Goal: Transaction & Acquisition: Book appointment/travel/reservation

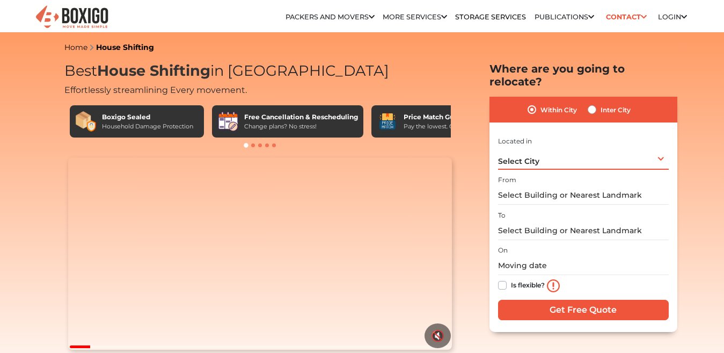
click at [657, 155] on div "Select City Select City Bangalore Bengaluru Bhopal Bhubaneswar Chennai Coimbato…" at bounding box center [583, 158] width 171 height 23
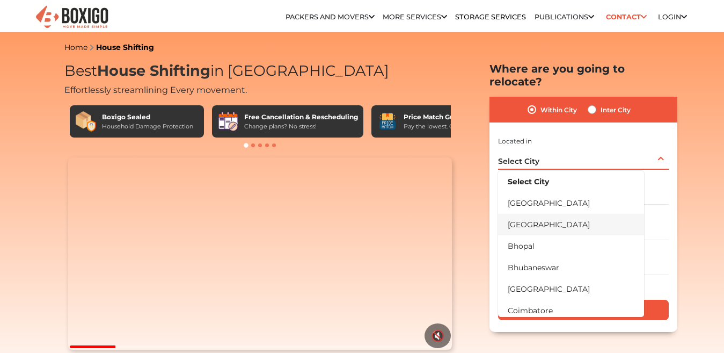
click at [537, 221] on li "[GEOGRAPHIC_DATA]" at bounding box center [571, 224] width 146 height 21
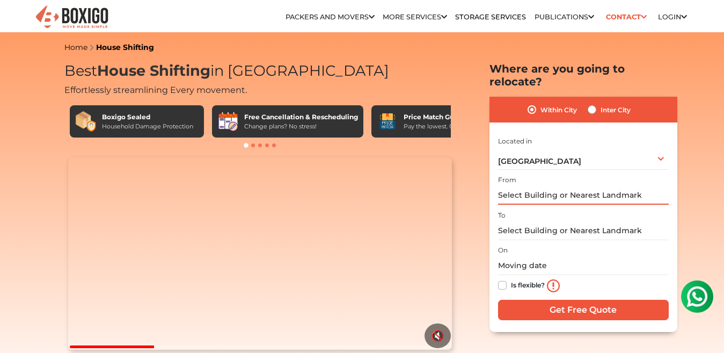
click at [505, 198] on input "text" at bounding box center [583, 195] width 171 height 19
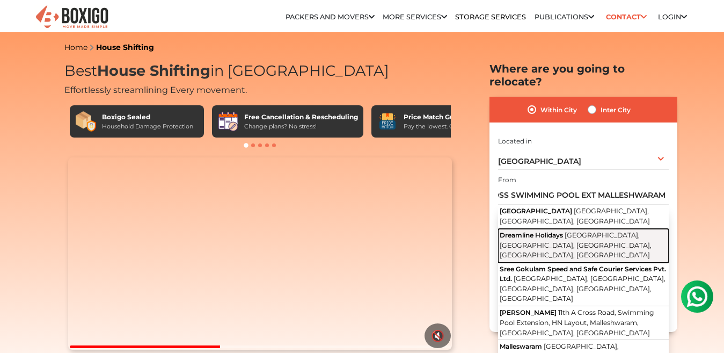
click at [552, 248] on span "[GEOGRAPHIC_DATA], [GEOGRAPHIC_DATA], [GEOGRAPHIC_DATA], [GEOGRAPHIC_DATA], [GE…" at bounding box center [576, 245] width 152 height 28
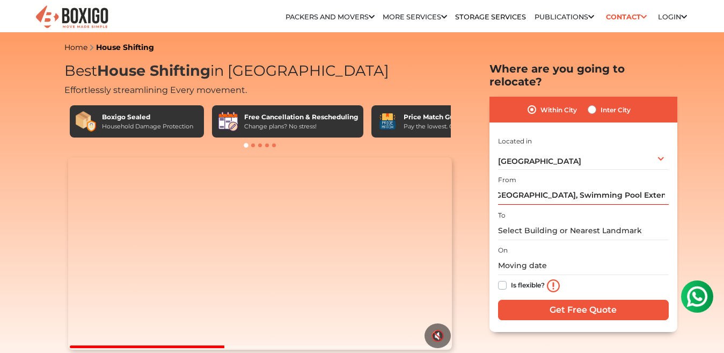
scroll to position [0, 0]
click at [528, 194] on input "Dreamline Holidays, 6th Cross Road, Swimming Pool Extension, Yalappa Garden, Ma…" at bounding box center [583, 195] width 171 height 19
drag, startPoint x: 574, startPoint y: 195, endPoint x: 471, endPoint y: 198, distance: 103.1
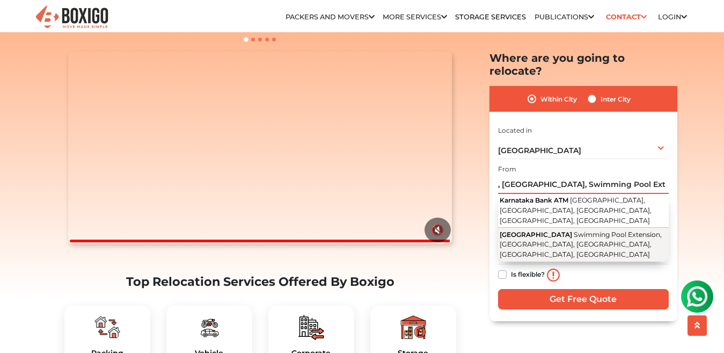
scroll to position [107, 0]
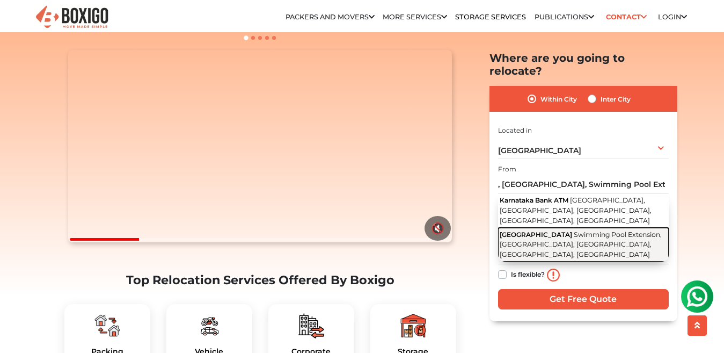
click at [600, 243] on span "Swimming Pool Extension, Yalappa Garden, Malleshwaram, Bengaluru, Karnataka" at bounding box center [581, 244] width 162 height 28
type input "[GEOGRAPHIC_DATA], [GEOGRAPHIC_DATA], [GEOGRAPHIC_DATA], [GEOGRAPHIC_DATA], [GE…"
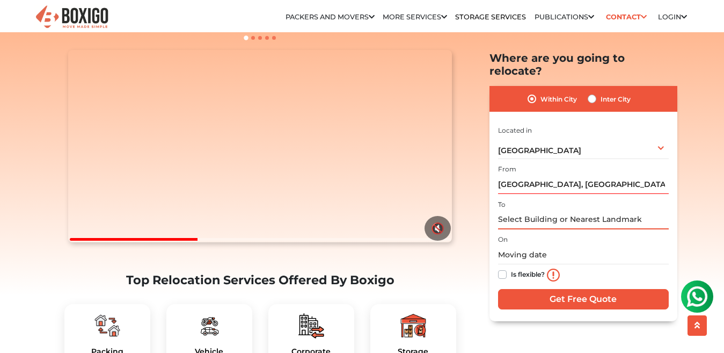
click at [509, 221] on input "text" at bounding box center [583, 219] width 171 height 19
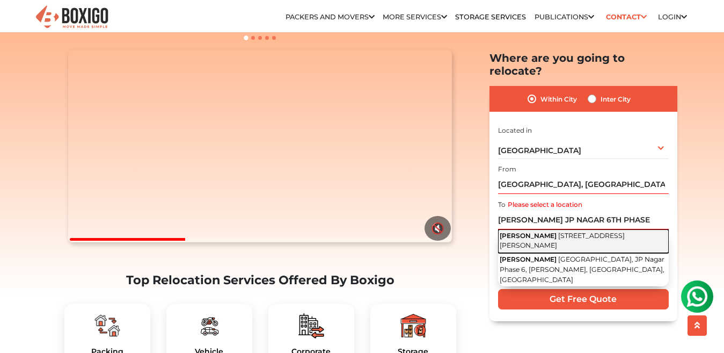
click at [572, 248] on span "[STREET_ADDRESS][PERSON_NAME]" at bounding box center [562, 240] width 125 height 18
type input "[PERSON_NAME][STREET_ADDRESS][PERSON_NAME]"
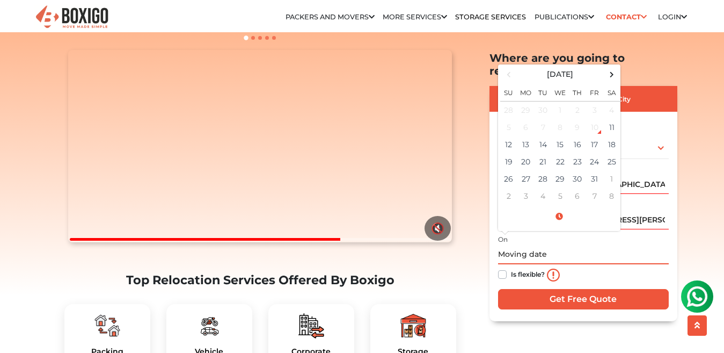
click at [508, 258] on input "text" at bounding box center [583, 254] width 171 height 19
click at [612, 75] on span at bounding box center [612, 74] width 14 height 14
click at [506, 122] on td "2" at bounding box center [508, 127] width 17 height 17
type input "11/02/2025 12:00 AM"
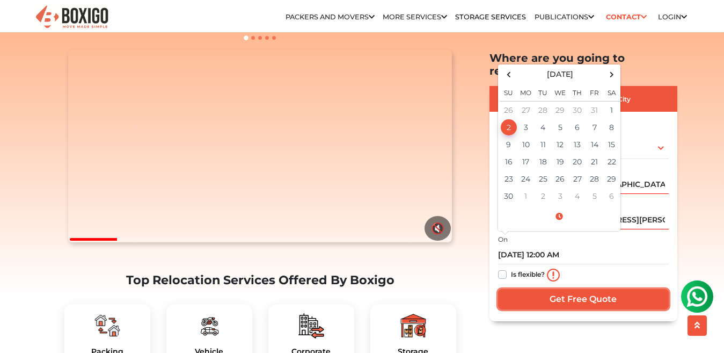
click at [575, 299] on input "Get Free Quote" at bounding box center [583, 299] width 171 height 20
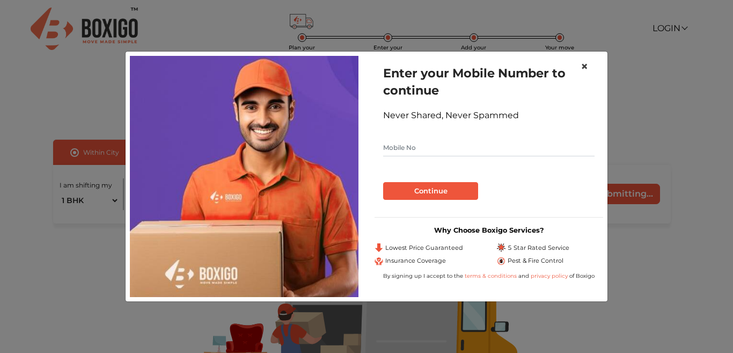
click at [588, 69] on span "×" at bounding box center [585, 67] width 8 height 16
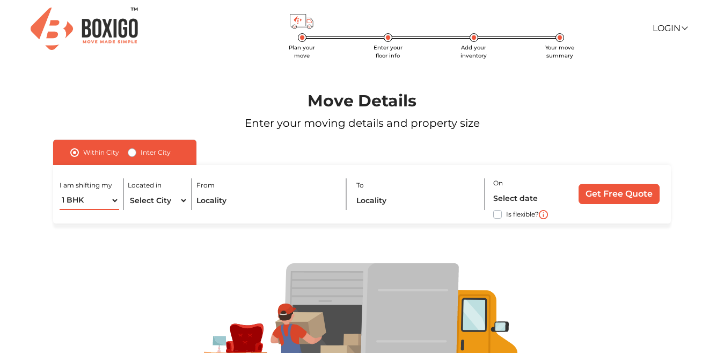
click at [113, 199] on select "1 BHK 2 BHK 3 BHK 3 + BHK FEW ITEMS" at bounding box center [90, 200] width 60 height 19
select select "2 BHK"
click at [60, 191] on select "1 BHK 2 BHK 3 BHK 3 + BHK FEW ITEMS" at bounding box center [90, 200] width 60 height 19
click at [184, 198] on select "Select City [GEOGRAPHIC_DATA] [GEOGRAPHIC_DATA] [GEOGRAPHIC_DATA] [GEOGRAPHIC_D…" at bounding box center [158, 200] width 60 height 19
select select "[GEOGRAPHIC_DATA]"
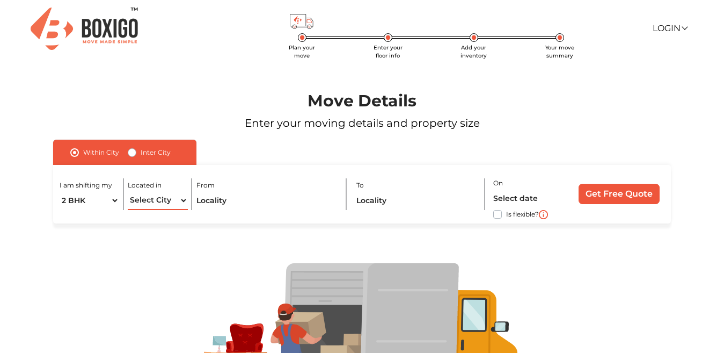
click at [128, 191] on select "Select City [GEOGRAPHIC_DATA] [GEOGRAPHIC_DATA] [GEOGRAPHIC_DATA] [GEOGRAPHIC_D…" at bounding box center [158, 200] width 60 height 19
click at [250, 204] on input "text" at bounding box center [267, 200] width 141 height 19
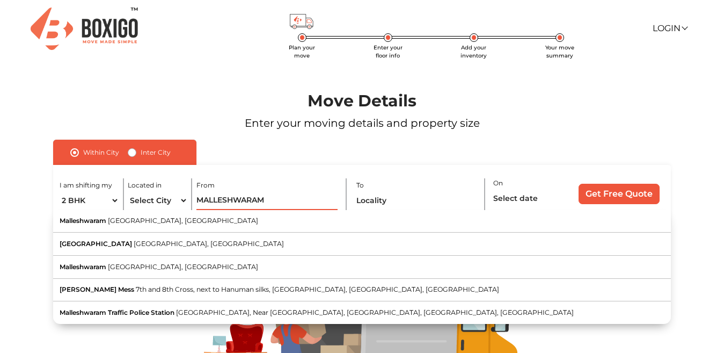
click at [198, 199] on input "MALLESHWARAM" at bounding box center [267, 200] width 141 height 19
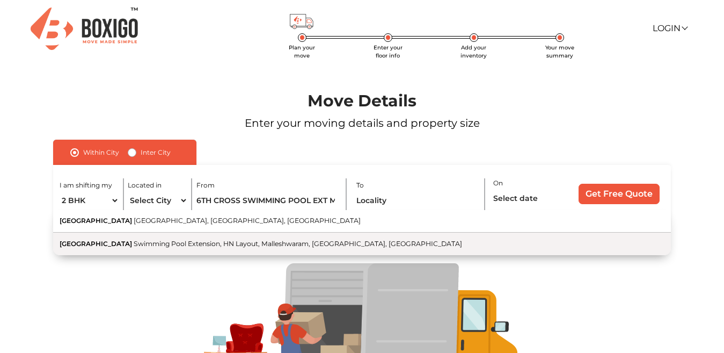
click at [172, 246] on span "Swimming Pool Extension, HN Layout, Malleshwaram, [GEOGRAPHIC_DATA], [GEOGRAPHI…" at bounding box center [298, 243] width 329 height 8
type input "[STREET_ADDRESS]"
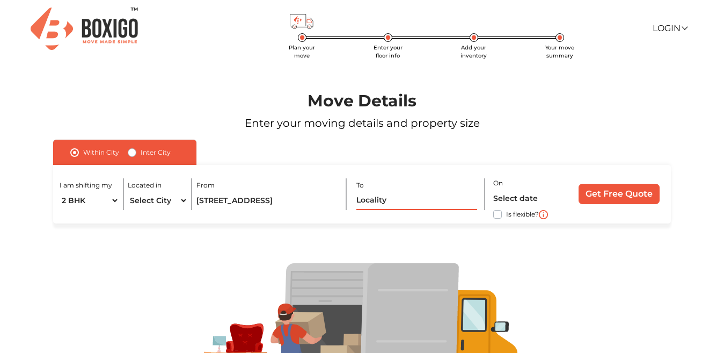
click at [388, 203] on input "text" at bounding box center [416, 200] width 121 height 19
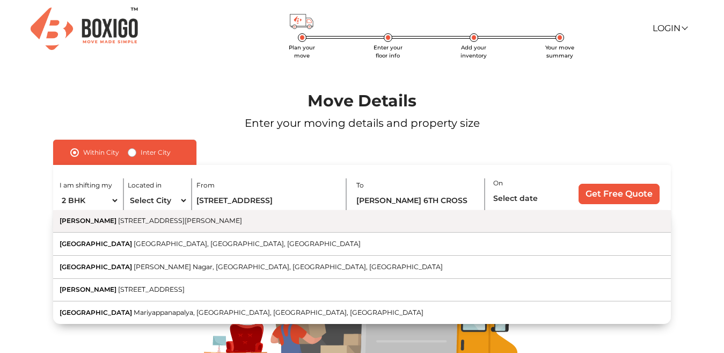
click at [237, 221] on span "[STREET_ADDRESS][PERSON_NAME]" at bounding box center [180, 220] width 124 height 8
type input "[PERSON_NAME][STREET_ADDRESS][PERSON_NAME]"
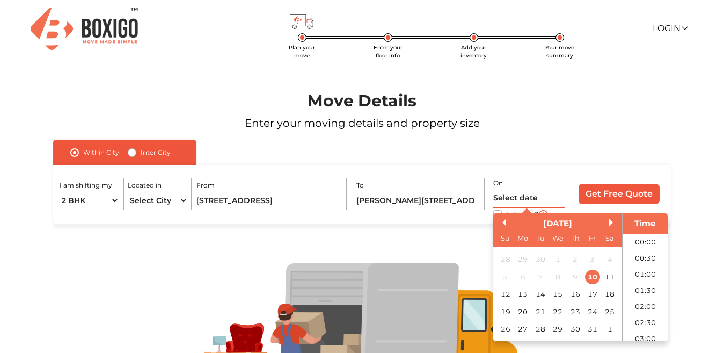
click at [548, 199] on input "text" at bounding box center [528, 198] width 71 height 19
click at [608, 223] on div "[DATE]" at bounding box center [557, 223] width 129 height 12
click at [612, 220] on button "Next Month" at bounding box center [613, 223] width 8 height 8
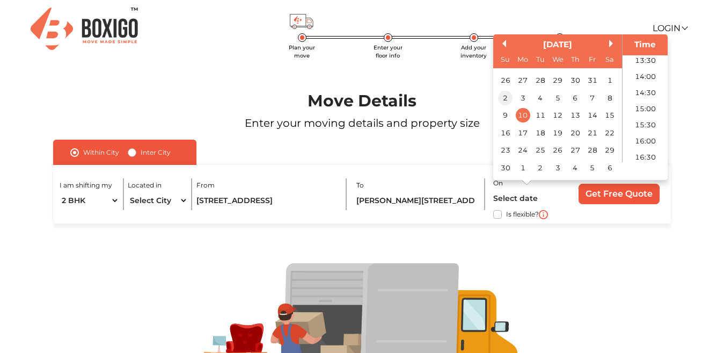
click at [504, 98] on div "2" at bounding box center [505, 98] width 14 height 14
type input "[DATE] 12:00 AM"
click at [610, 264] on div at bounding box center [362, 335] width 666 height 145
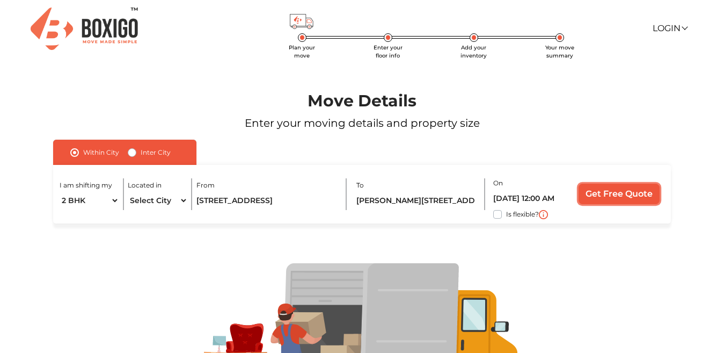
click at [619, 195] on input "Get Free Quote" at bounding box center [619, 194] width 81 height 20
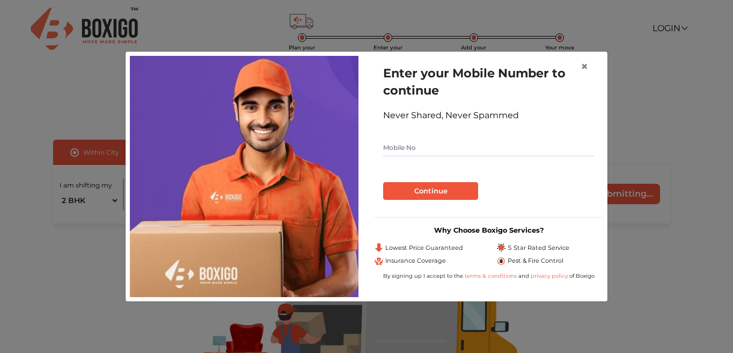
click at [412, 148] on input "text" at bounding box center [489, 147] width 212 height 17
type input "9739124300"
click at [433, 193] on button "Continue" at bounding box center [430, 191] width 95 height 18
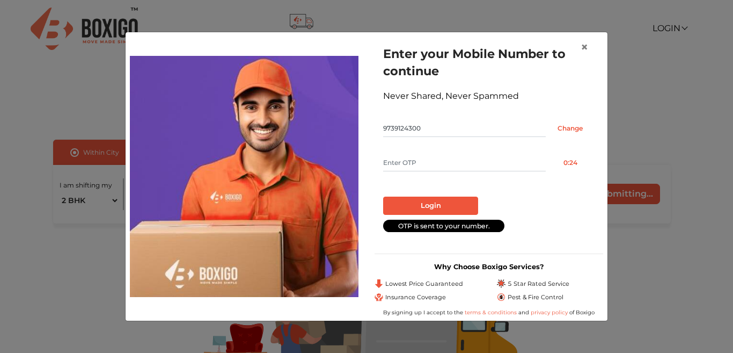
click at [412, 162] on input "text" at bounding box center [464, 162] width 163 height 17
type input "3367"
click at [431, 207] on button "Login" at bounding box center [430, 206] width 95 height 18
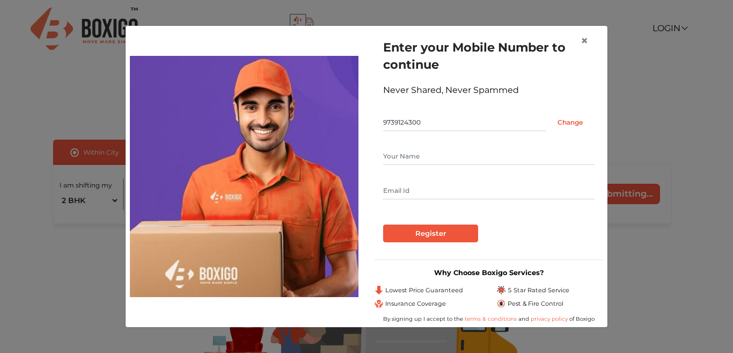
click at [438, 159] on input "text" at bounding box center [489, 156] width 212 height 17
type input "[PERSON_NAME]"
click at [411, 193] on input "text" at bounding box center [489, 190] width 212 height 17
type input "[EMAIL_ADDRESS][DOMAIN_NAME]"
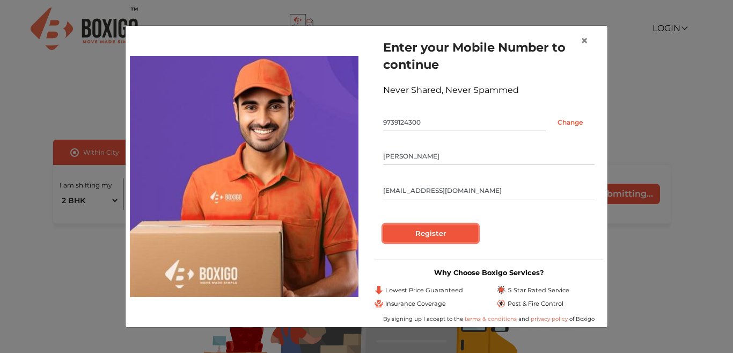
click at [448, 232] on input "Register" at bounding box center [430, 233] width 95 height 18
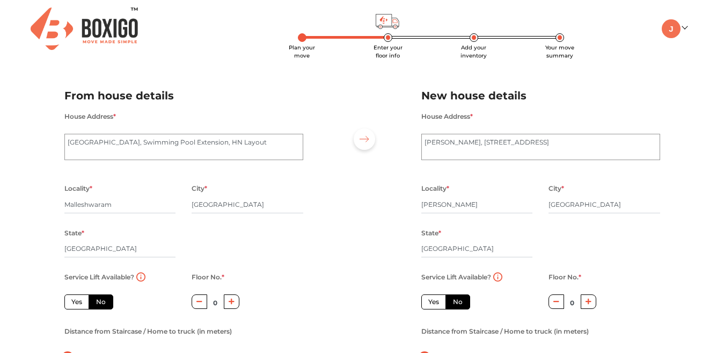
click at [203, 302] on button "button" at bounding box center [200, 301] width 16 height 14
click at [231, 299] on icon "button" at bounding box center [232, 302] width 6 height 6
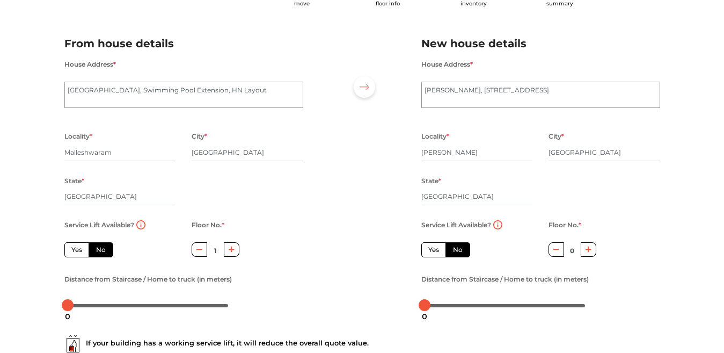
scroll to position [47, 0]
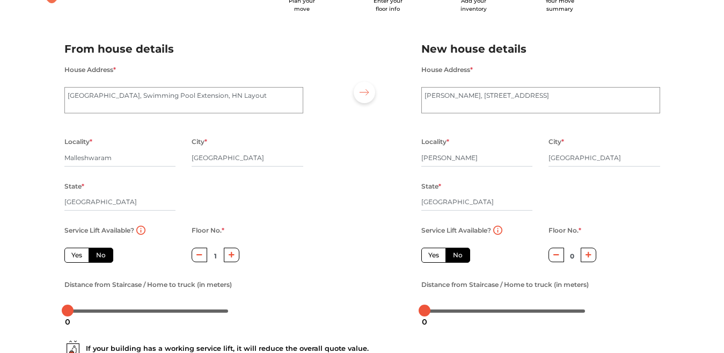
click at [230, 255] on icon "button" at bounding box center [232, 255] width 6 height 6
type input "2"
click at [101, 258] on label "No" at bounding box center [101, 255] width 25 height 15
click at [101, 257] on input "No" at bounding box center [99, 253] width 7 height 7
click at [435, 252] on label "Yes" at bounding box center [433, 255] width 25 height 15
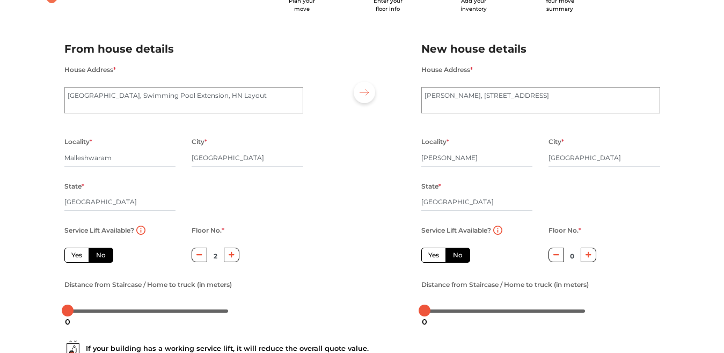
click at [435, 252] on input "Yes" at bounding box center [431, 253] width 7 height 7
radio input "true"
radio input "false"
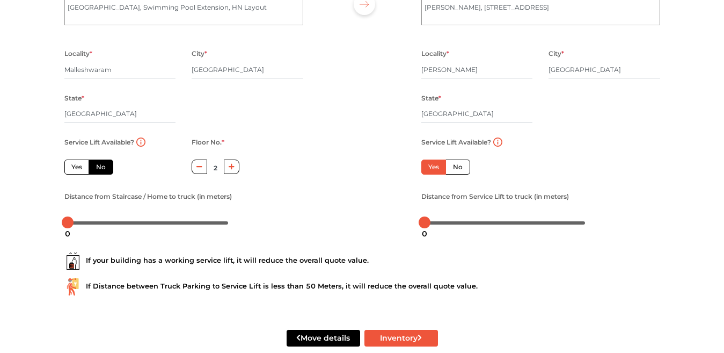
scroll to position [154, 0]
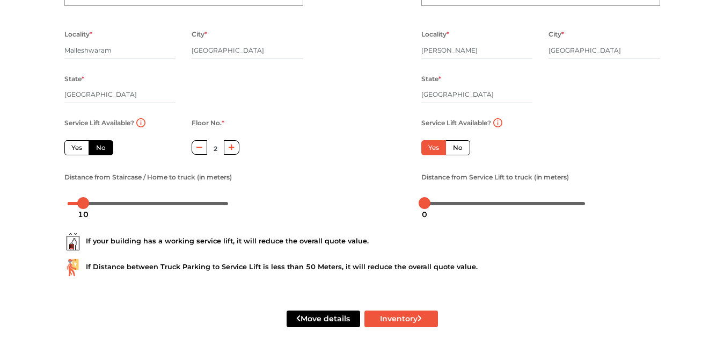
drag, startPoint x: 70, startPoint y: 206, endPoint x: 83, endPoint y: 207, distance: 13.5
click at [83, 207] on div "10" at bounding box center [83, 214] width 19 height 18
drag, startPoint x: 82, startPoint y: 206, endPoint x: 75, endPoint y: 207, distance: 7.1
click at [75, 207] on div "9" at bounding box center [82, 214] width 14 height 18
drag, startPoint x: 80, startPoint y: 203, endPoint x: 86, endPoint y: 202, distance: 6.5
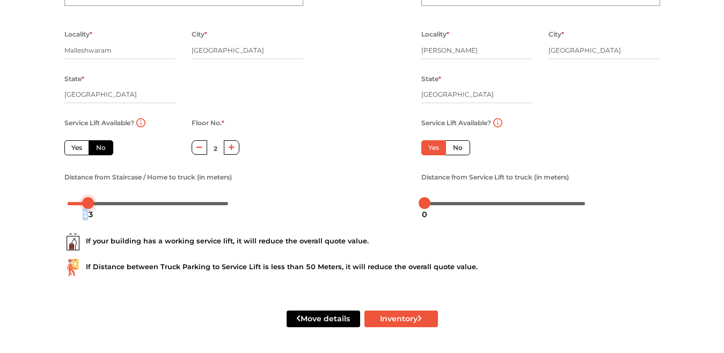
click at [86, 202] on div at bounding box center [88, 203] width 12 height 12
click at [85, 202] on div at bounding box center [87, 203] width 12 height 12
drag, startPoint x: 425, startPoint y: 203, endPoint x: 456, endPoint y: 205, distance: 31.2
click at [456, 199] on body "Plan your move Enter your floor info Add your inventory Your move summary My Mo…" at bounding box center [362, 22] width 724 height 353
click at [330, 316] on button "Move details" at bounding box center [324, 318] width 74 height 17
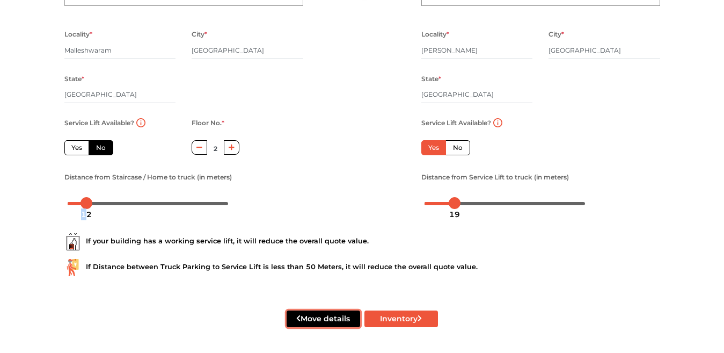
radio input "true"
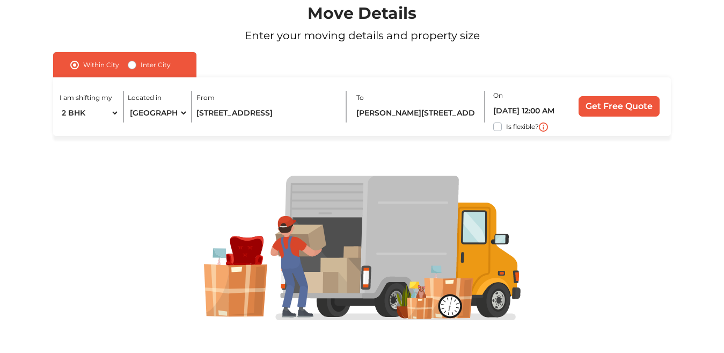
scroll to position [96, 0]
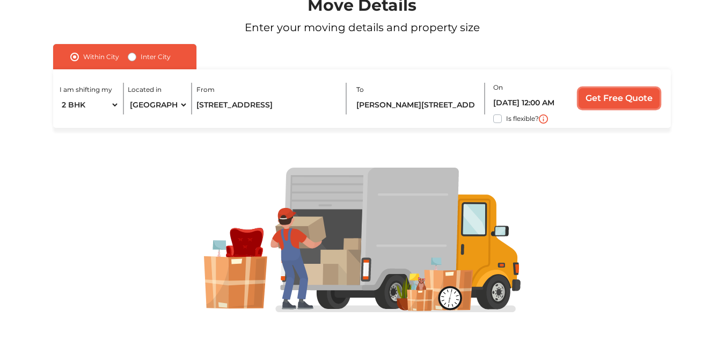
click at [613, 100] on input "Get Free Quote" at bounding box center [619, 98] width 81 height 20
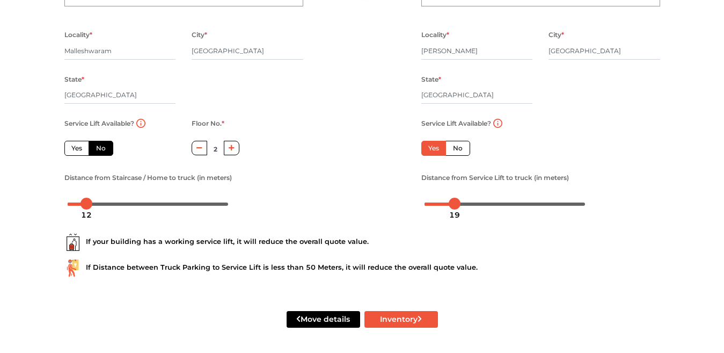
scroll to position [154, 0]
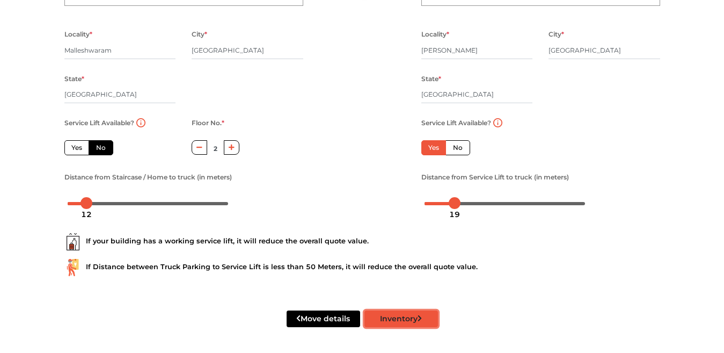
click at [408, 314] on button "Inventory" at bounding box center [402, 318] width 74 height 17
radio input "true"
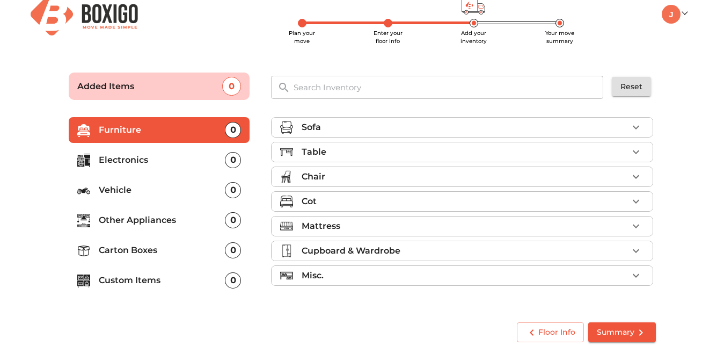
scroll to position [14, 0]
click at [635, 127] on icon "button" at bounding box center [636, 128] width 6 height 4
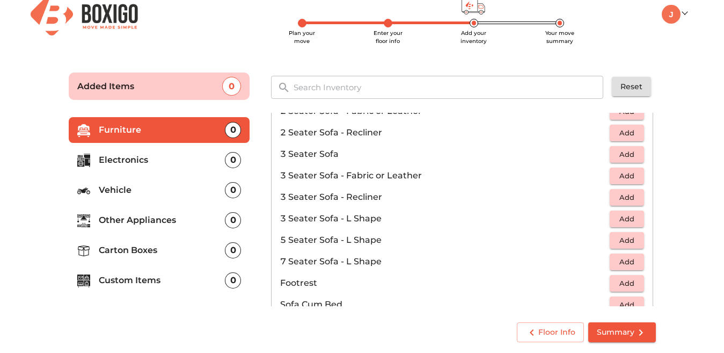
scroll to position [107, 0]
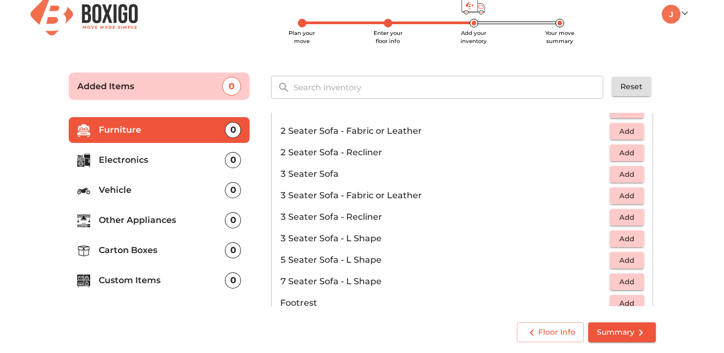
click at [621, 173] on span "Add" at bounding box center [627, 174] width 24 height 12
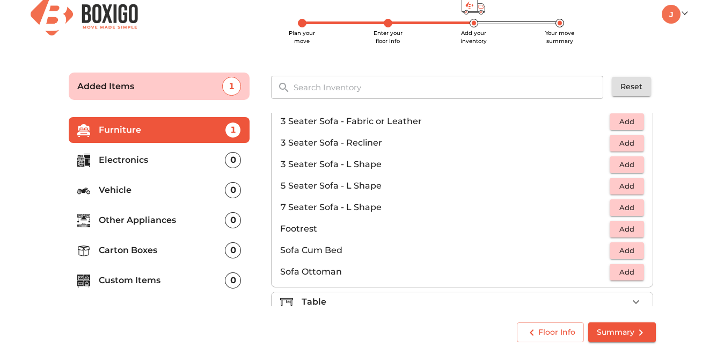
scroll to position [215, 0]
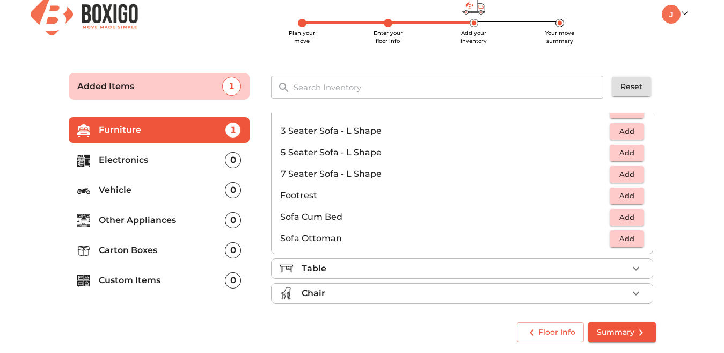
click at [633, 268] on icon "button" at bounding box center [636, 269] width 6 height 4
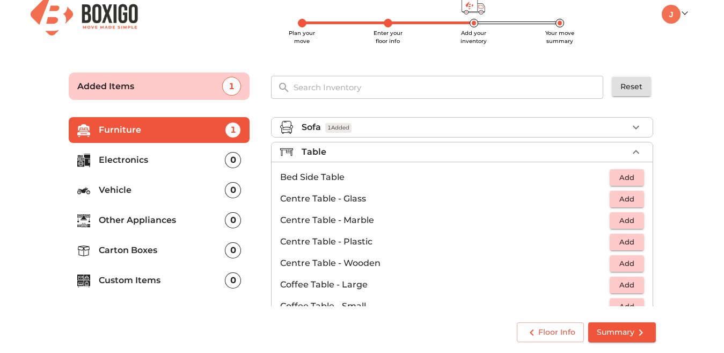
scroll to position [54, 0]
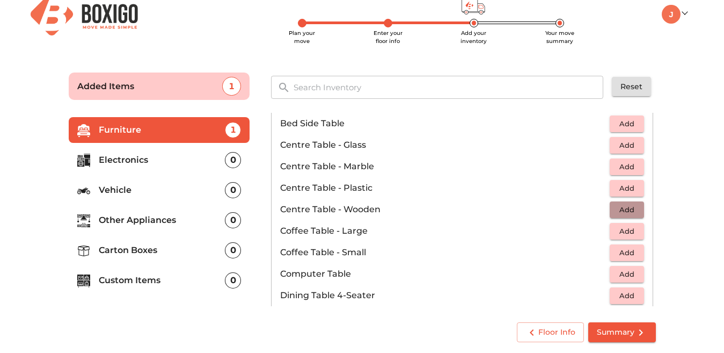
click at [625, 210] on span "Add" at bounding box center [627, 209] width 24 height 12
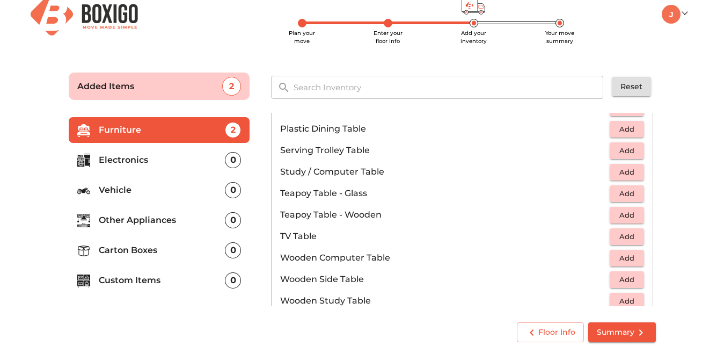
scroll to position [591, 0]
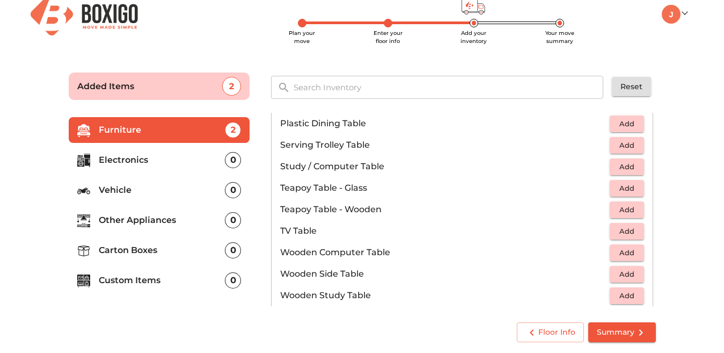
click at [622, 330] on span "Summary" at bounding box center [622, 331] width 50 height 13
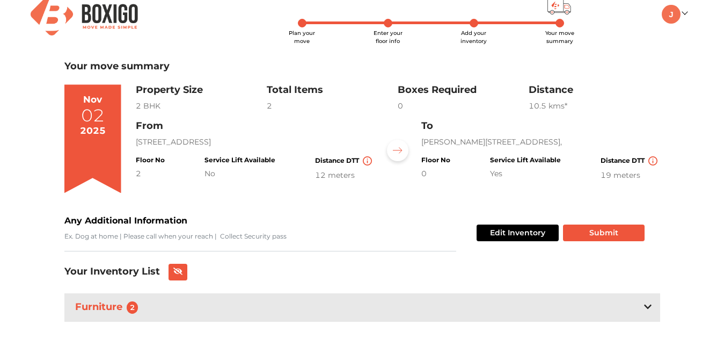
scroll to position [23, 0]
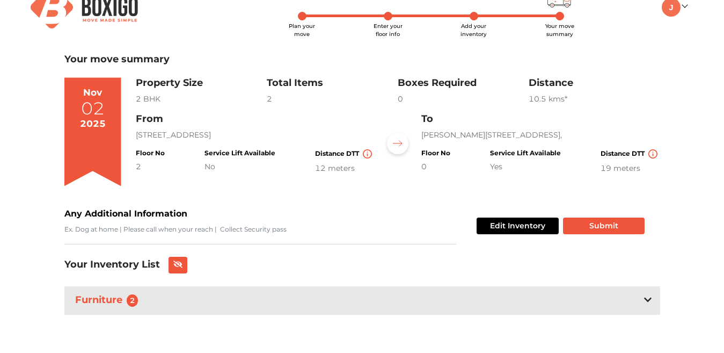
click at [651, 300] on icon at bounding box center [648, 299] width 8 height 9
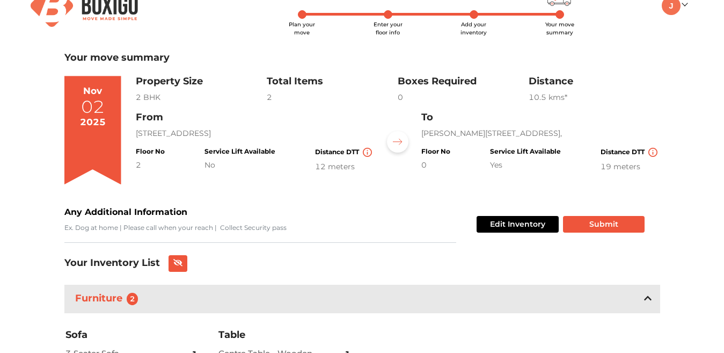
scroll to position [88, 0]
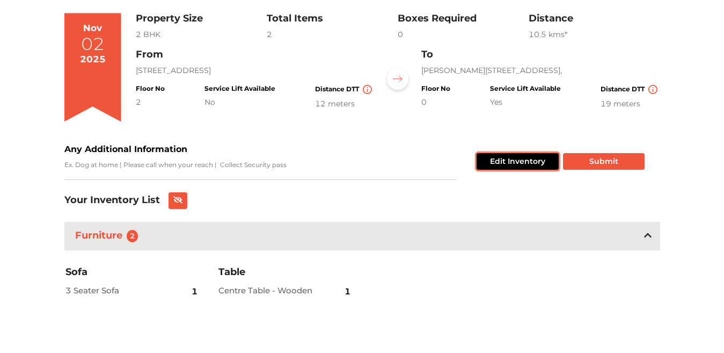
click at [514, 161] on button "Edit Inventory" at bounding box center [518, 161] width 82 height 17
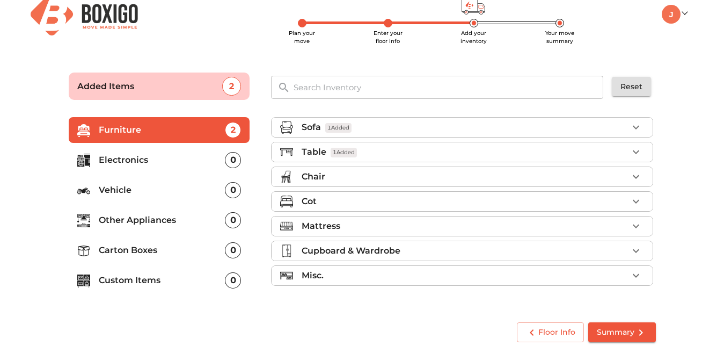
scroll to position [14, 0]
click at [138, 163] on p "Electronics" at bounding box center [162, 160] width 127 height 13
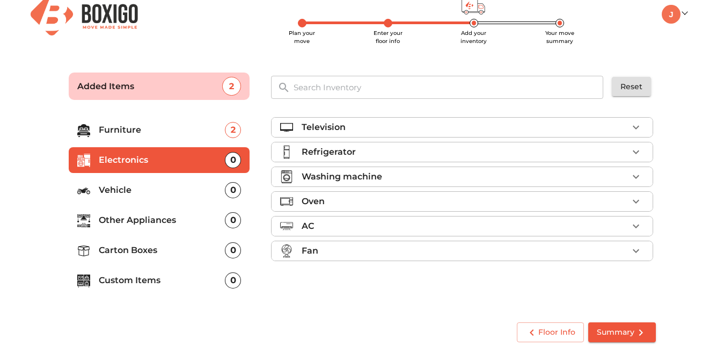
click at [125, 128] on p "Furniture" at bounding box center [162, 129] width 127 height 13
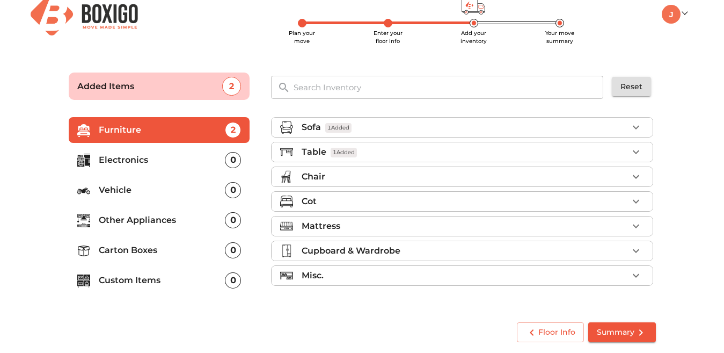
click at [317, 151] on p "Table" at bounding box center [314, 151] width 25 height 13
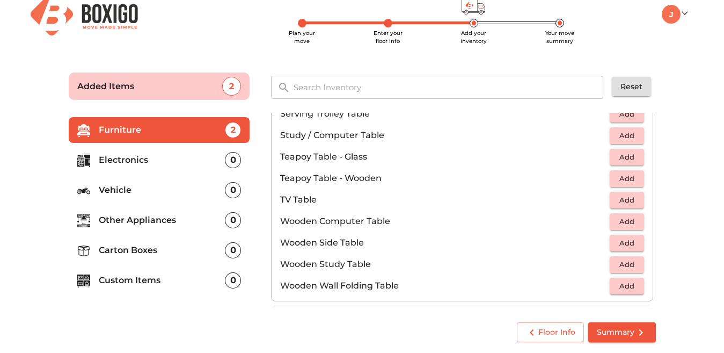
scroll to position [625, 0]
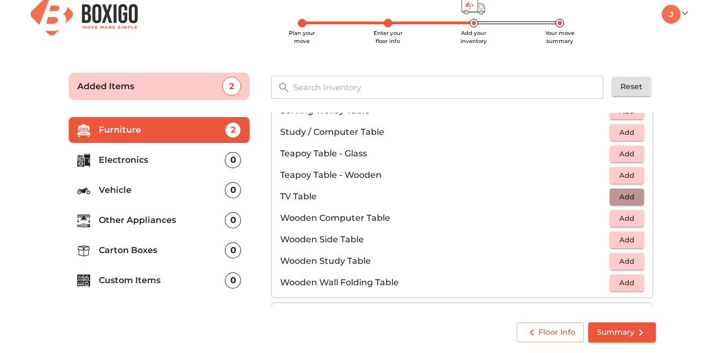
click at [615, 193] on span "Add" at bounding box center [627, 197] width 24 height 12
click at [133, 158] on p "Electronics" at bounding box center [162, 160] width 127 height 13
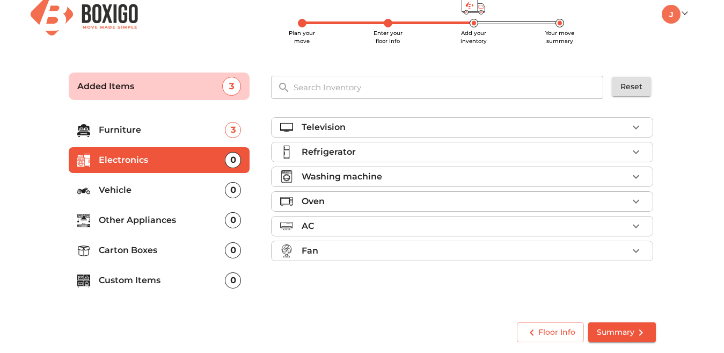
scroll to position [0, 0]
click at [635, 127] on icon "button" at bounding box center [636, 128] width 6 height 4
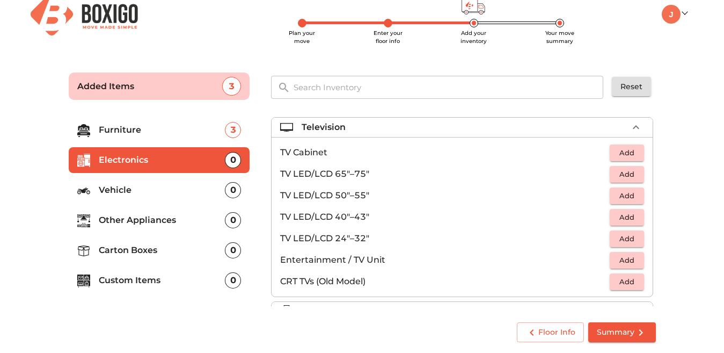
click at [619, 238] on span "Add" at bounding box center [627, 238] width 24 height 12
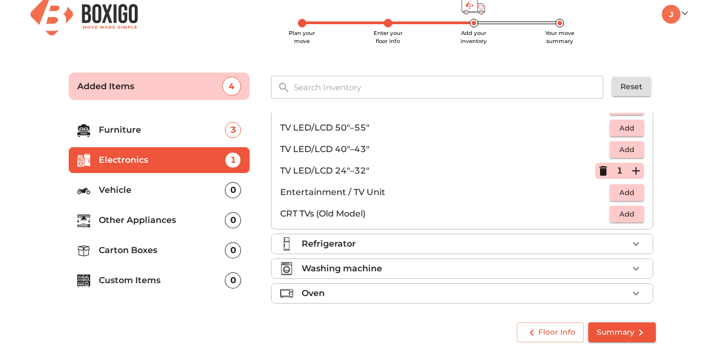
scroll to position [85, 0]
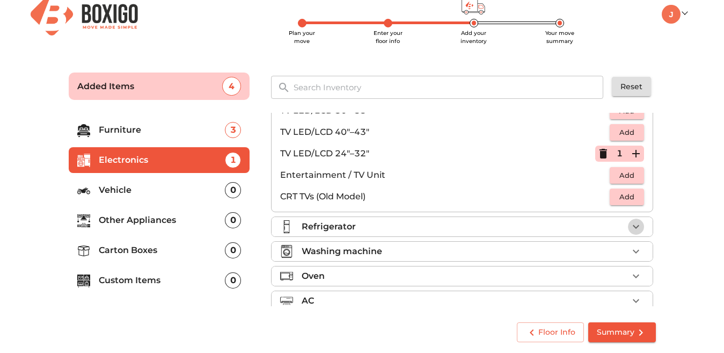
click at [633, 225] on icon "button" at bounding box center [636, 227] width 6 height 4
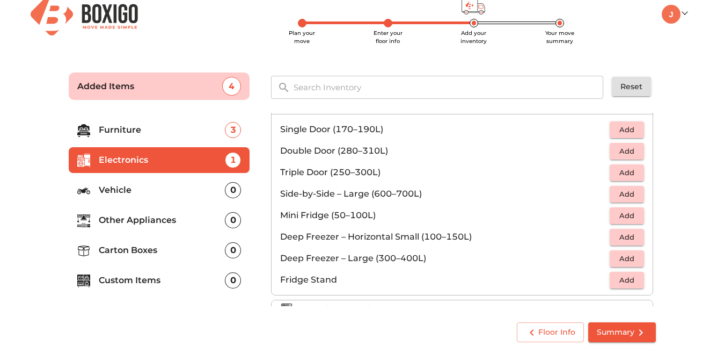
scroll to position [43, 0]
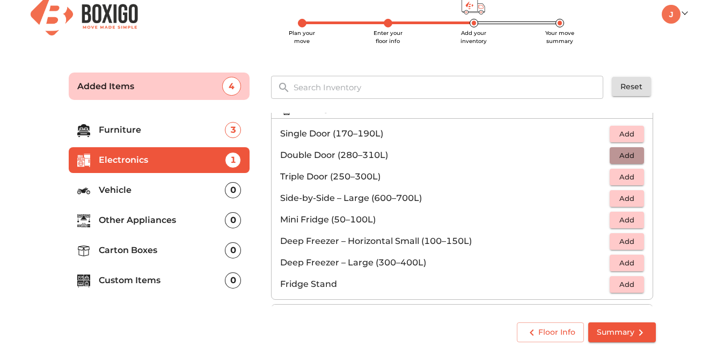
click at [624, 152] on span "Add" at bounding box center [627, 155] width 24 height 12
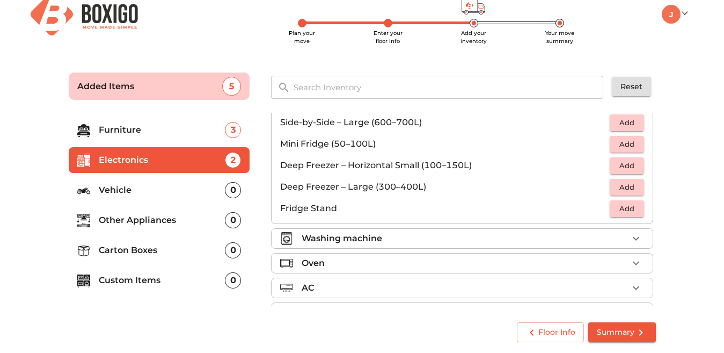
scroll to position [121, 0]
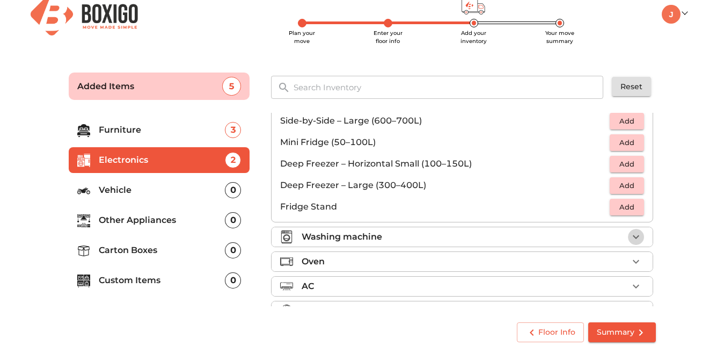
click at [633, 237] on icon "button" at bounding box center [636, 237] width 6 height 4
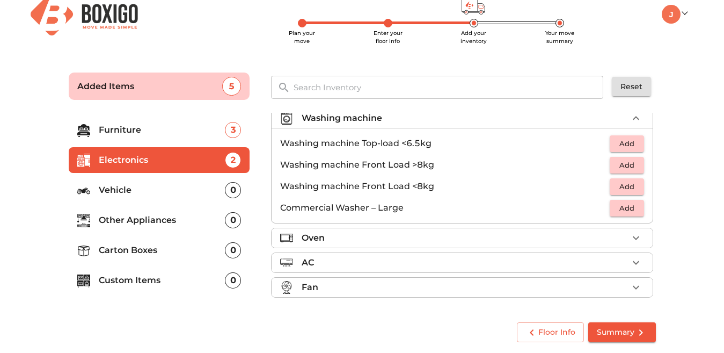
scroll to position [51, 0]
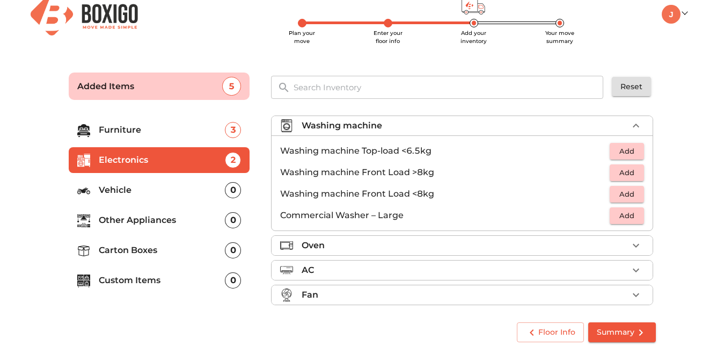
click at [616, 173] on span "Add" at bounding box center [627, 172] width 24 height 12
click at [633, 295] on icon "button" at bounding box center [636, 295] width 6 height 4
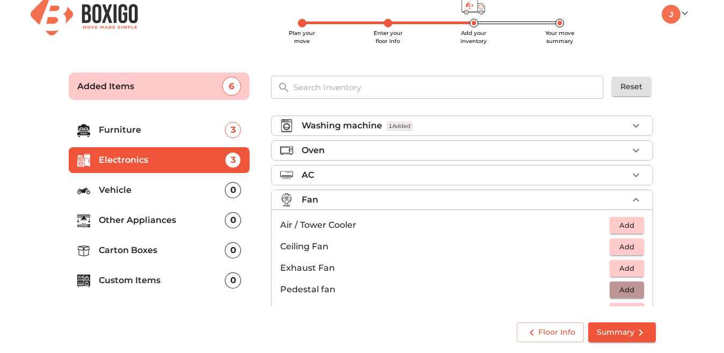
click at [620, 293] on span "Add" at bounding box center [627, 289] width 24 height 12
click at [167, 219] on p "Other Appliances" at bounding box center [162, 220] width 127 height 13
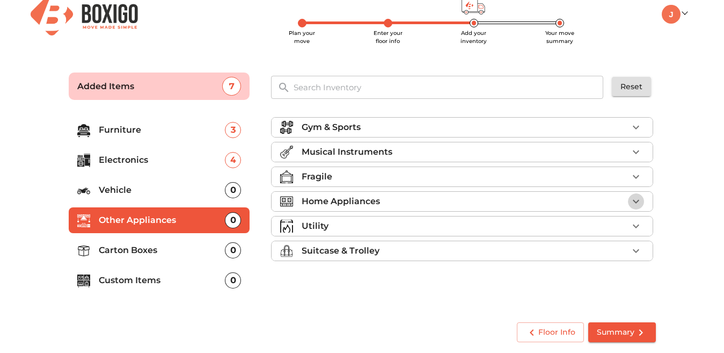
click at [635, 201] on icon "button" at bounding box center [636, 202] width 6 height 4
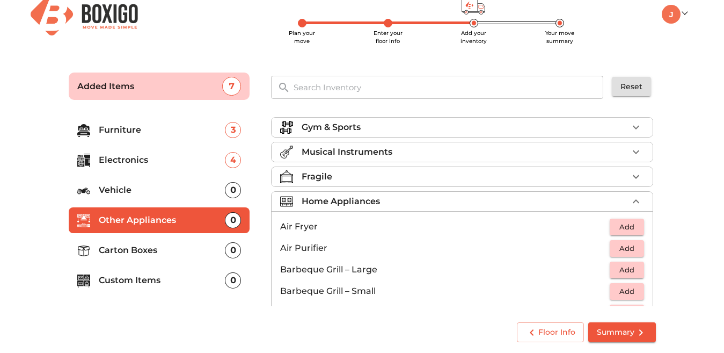
click at [635, 201] on button "button" at bounding box center [636, 201] width 16 height 16
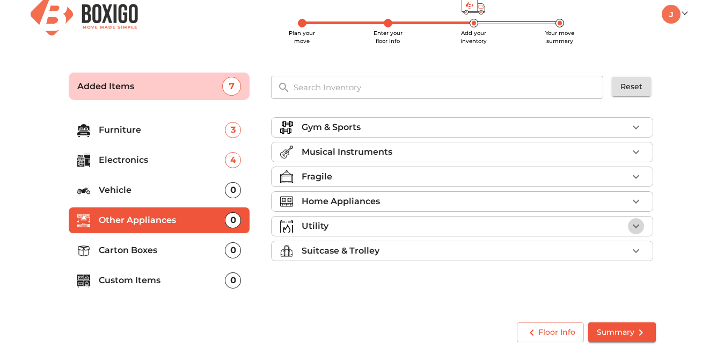
click at [635, 224] on icon "button" at bounding box center [636, 226] width 13 height 13
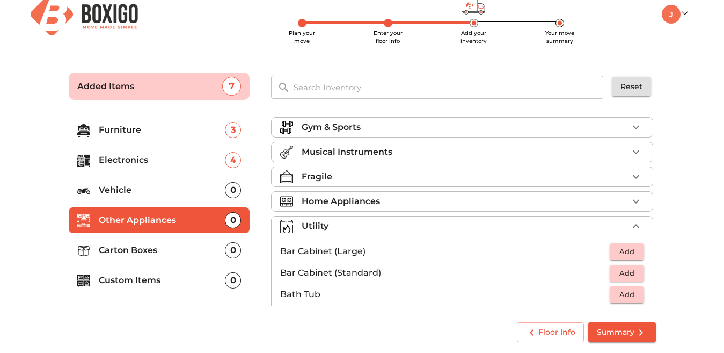
click at [133, 222] on p "Other Appliances" at bounding box center [162, 220] width 127 height 13
click at [630, 224] on icon "button" at bounding box center [636, 226] width 13 height 13
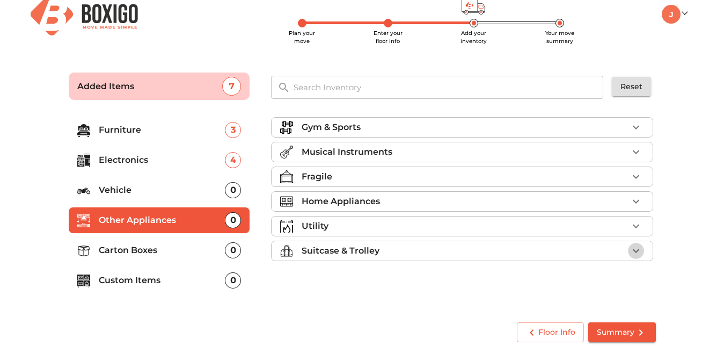
click at [635, 251] on icon "button" at bounding box center [636, 251] width 6 height 4
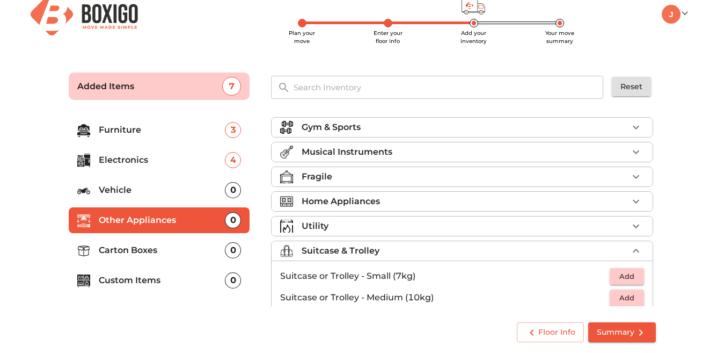
click at [620, 275] on span "Add" at bounding box center [627, 276] width 24 height 12
click at [124, 247] on p "Carton Boxes" at bounding box center [162, 250] width 127 height 13
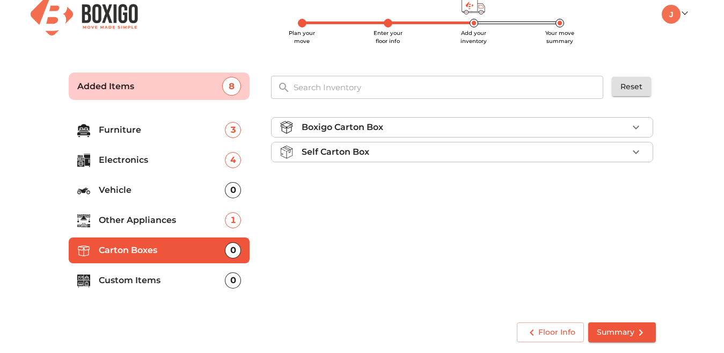
click at [634, 127] on icon "button" at bounding box center [636, 127] width 13 height 13
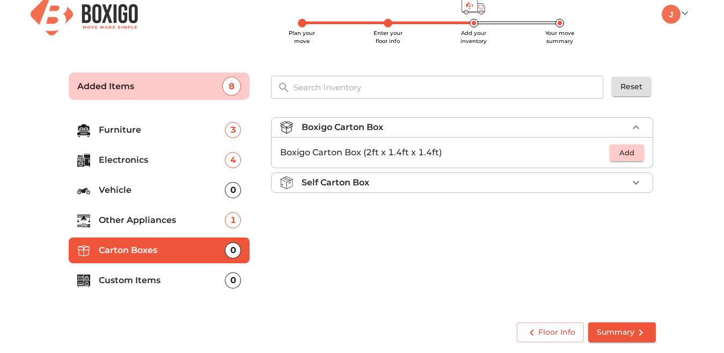
click at [634, 127] on icon "button" at bounding box center [636, 127] width 13 height 13
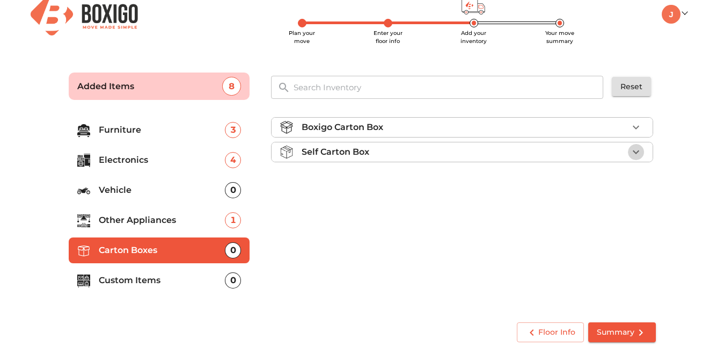
click at [636, 150] on icon "button" at bounding box center [636, 151] width 13 height 13
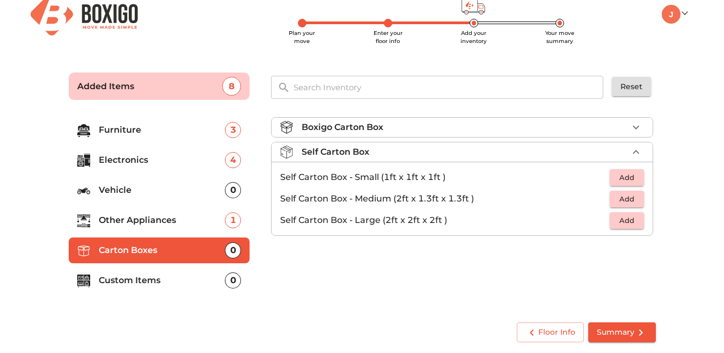
click at [624, 218] on span "Add" at bounding box center [627, 220] width 24 height 12
click at [127, 279] on p "Custom Items" at bounding box center [162, 280] width 127 height 13
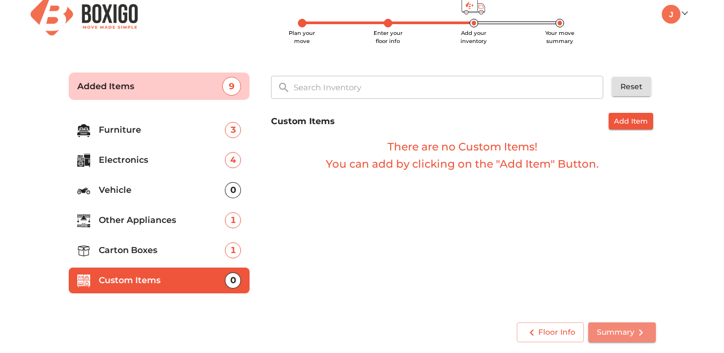
click at [616, 330] on span "Summary" at bounding box center [622, 331] width 50 height 13
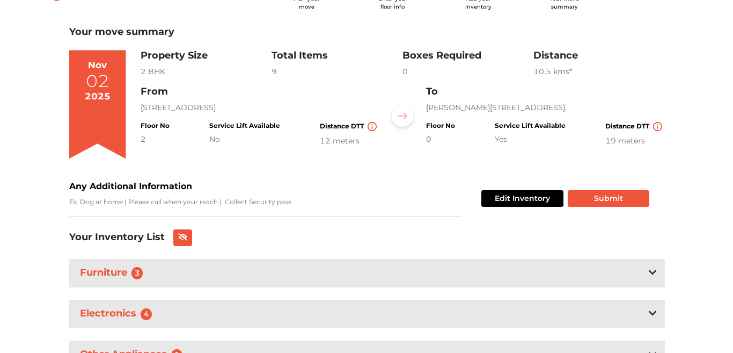
scroll to position [68, 0]
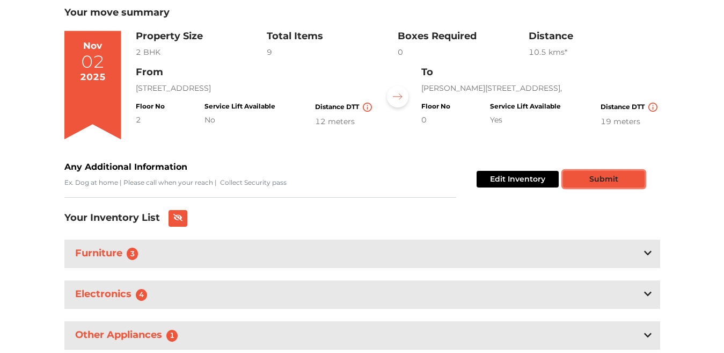
click at [603, 180] on button "Submit" at bounding box center [604, 179] width 82 height 17
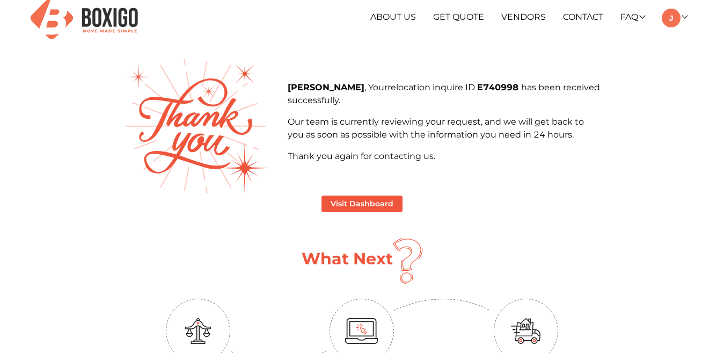
scroll to position [8, 0]
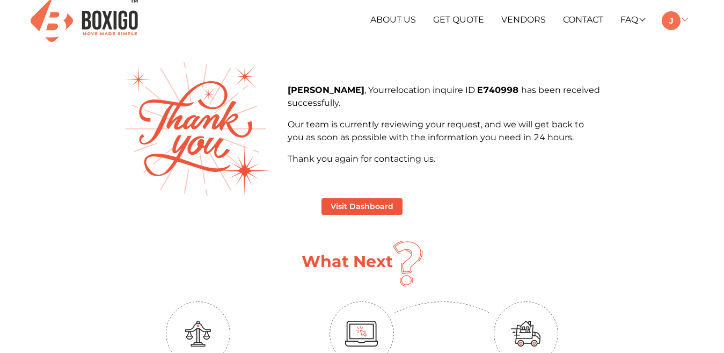
click at [684, 21] on link at bounding box center [674, 19] width 25 height 10
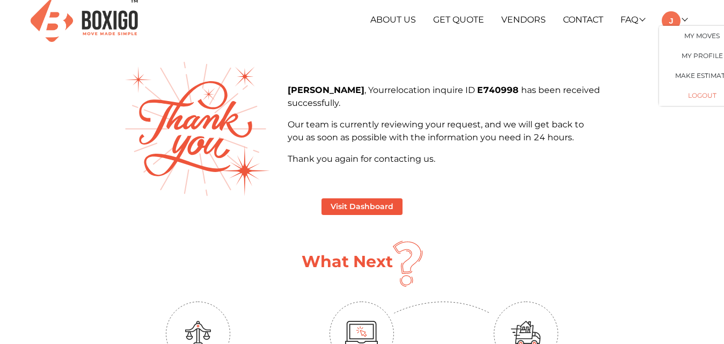
click at [702, 96] on button "LOGOUT" at bounding box center [702, 96] width 86 height 20
